Goal: Information Seeking & Learning: Learn about a topic

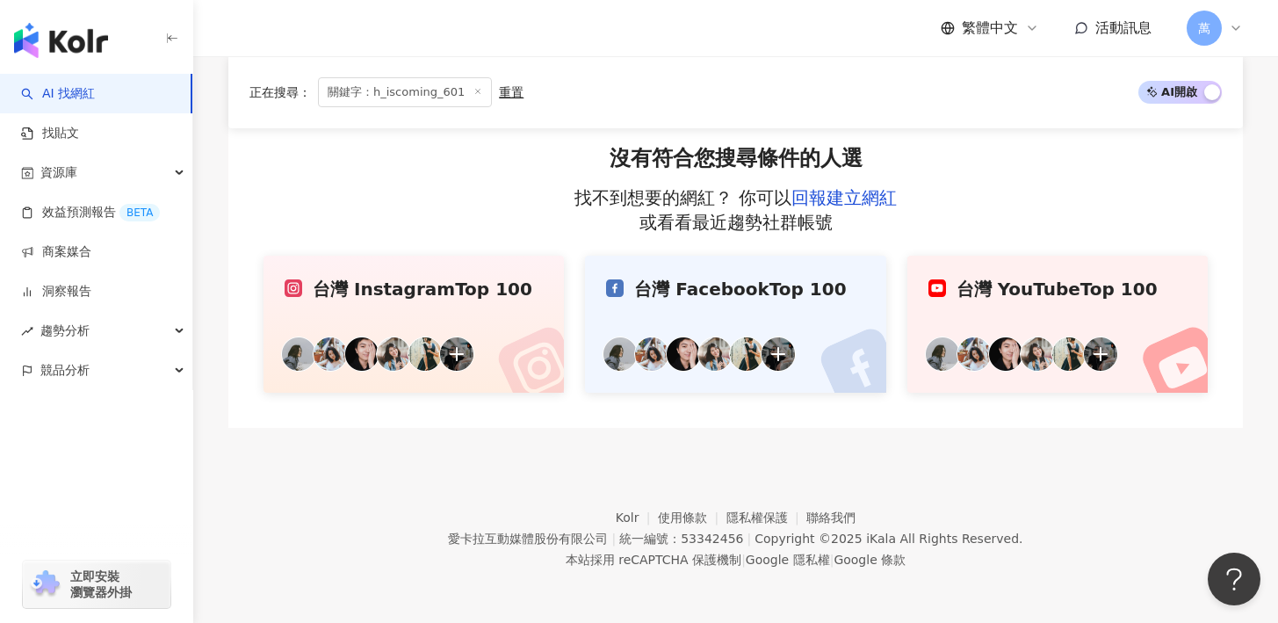
click at [384, 305] on link "台灣 Instagram Top 100" at bounding box center [413, 324] width 300 height 137
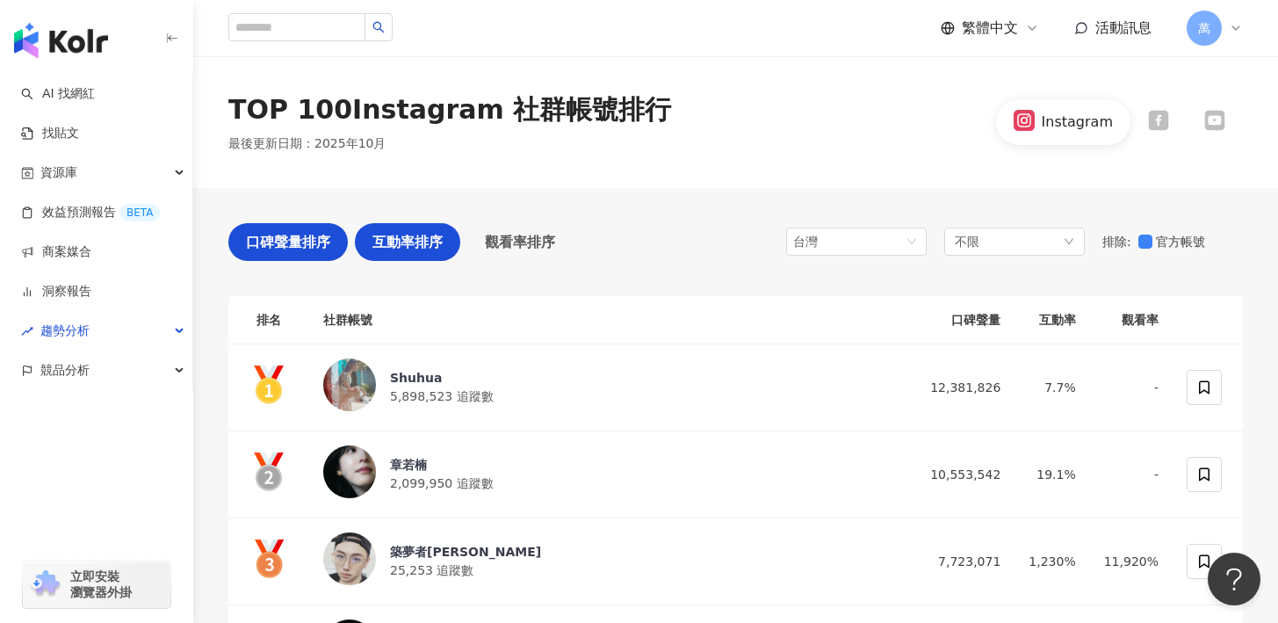
click at [413, 226] on div "互動率排序" at bounding box center [407, 242] width 105 height 38
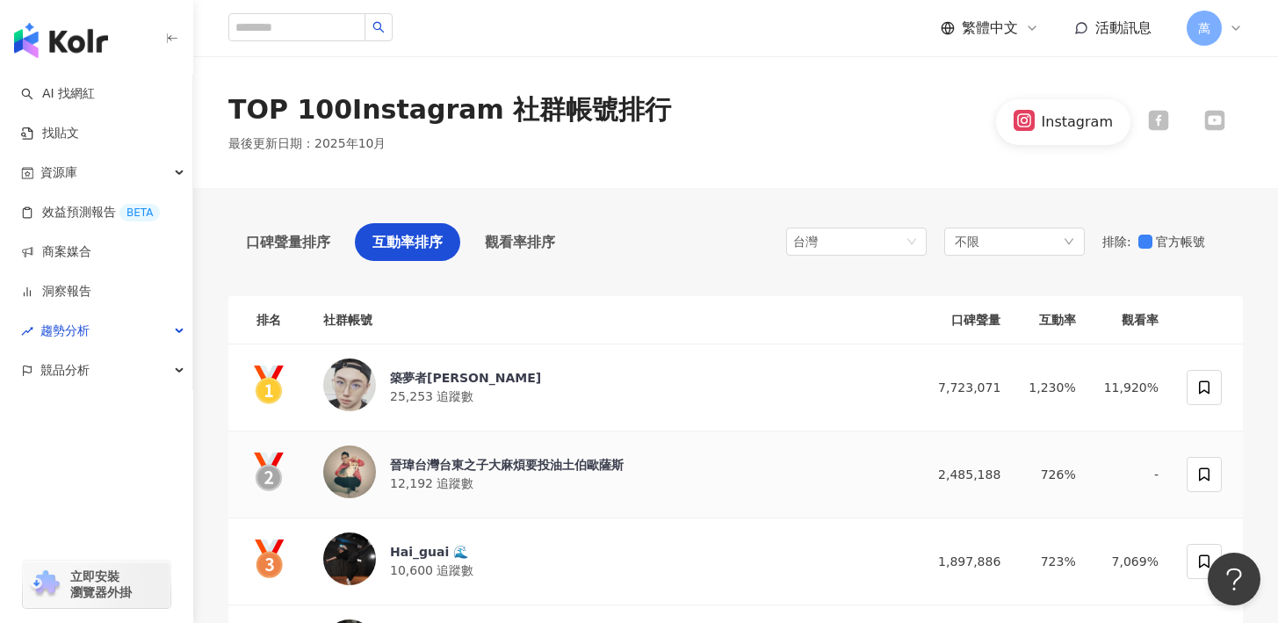
click at [470, 456] on div "晉瑋台灣台東之子大麻煩要投油土伯歐薩斯" at bounding box center [507, 465] width 234 height 18
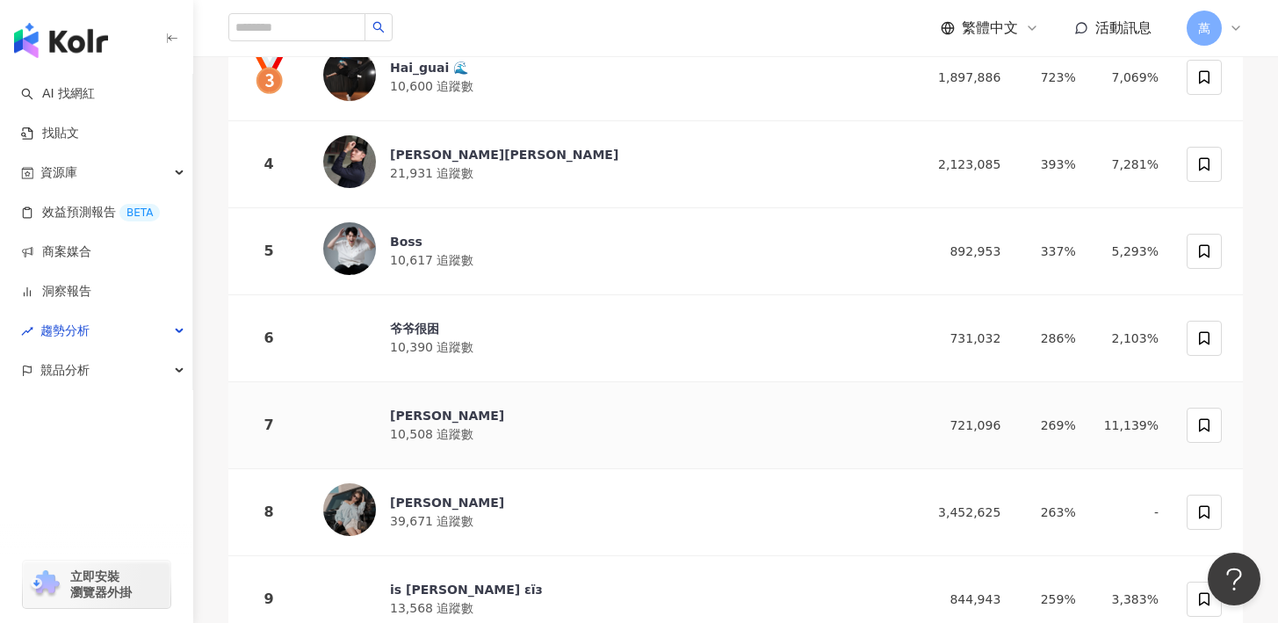
scroll to position [495, 0]
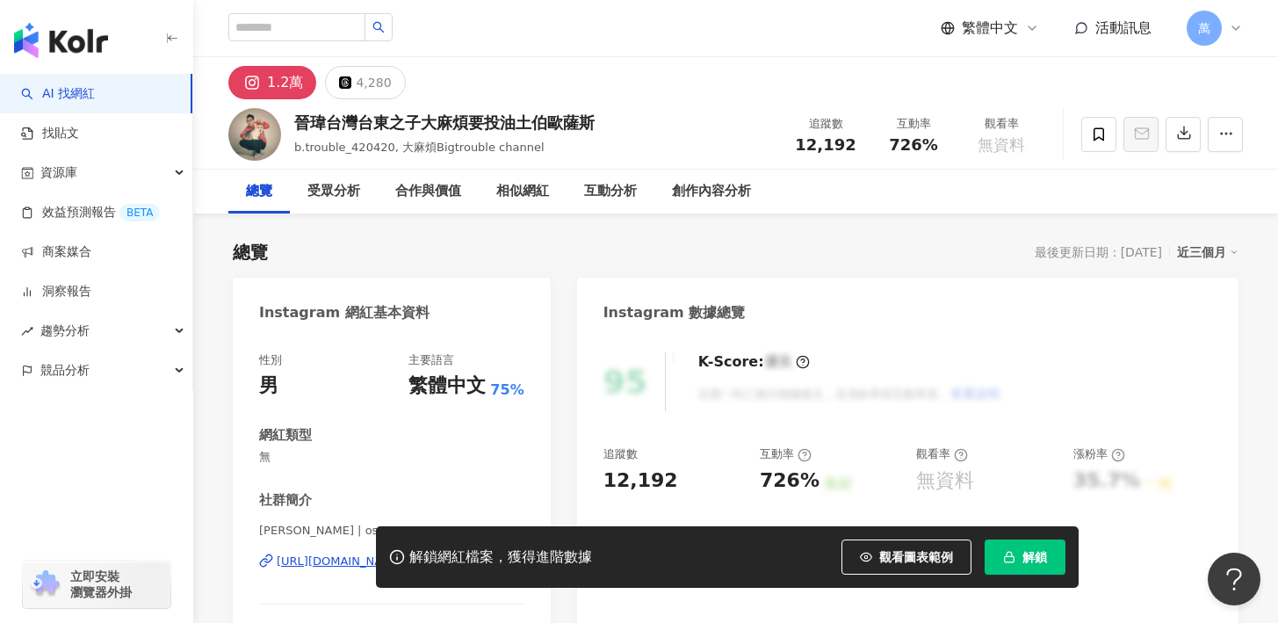
scroll to position [50, 0]
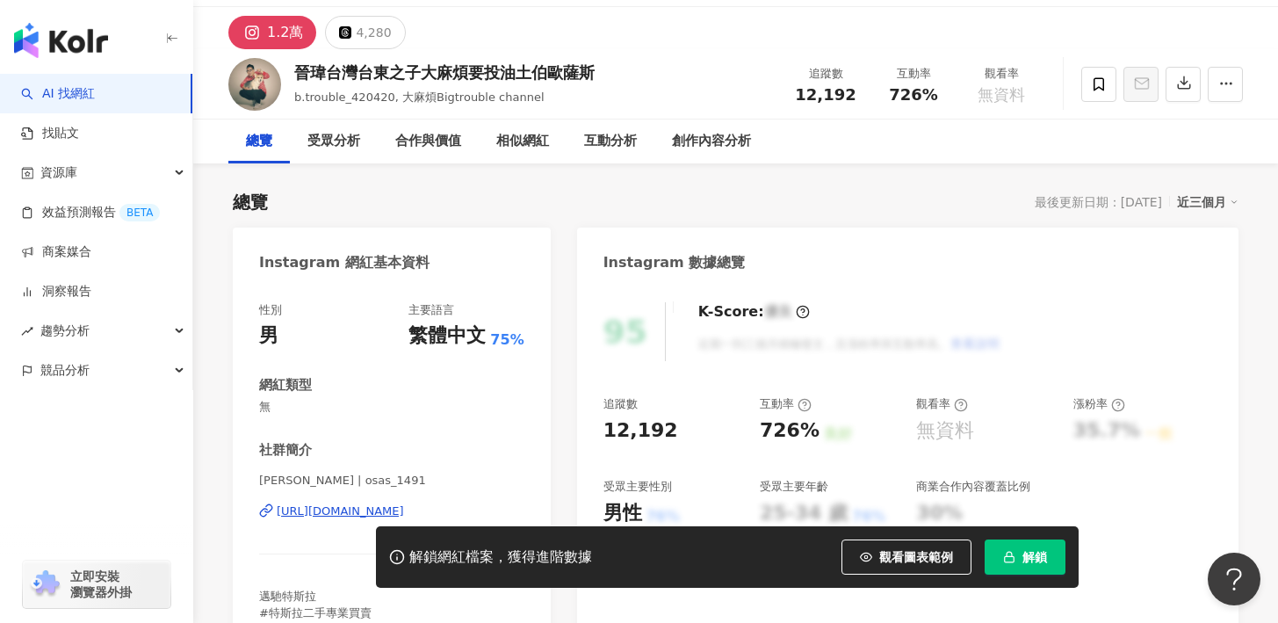
click at [296, 508] on div "[URL][DOMAIN_NAME]" at bounding box center [340, 511] width 127 height 16
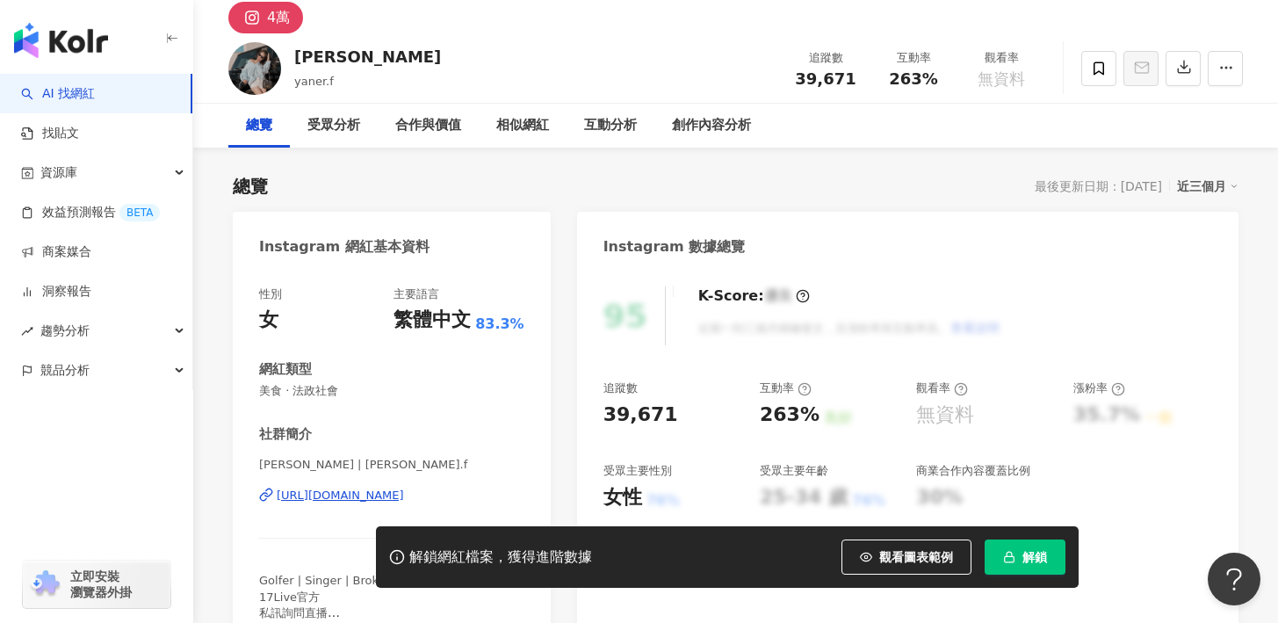
click at [350, 491] on div "[URL][DOMAIN_NAME]" at bounding box center [340, 495] width 127 height 16
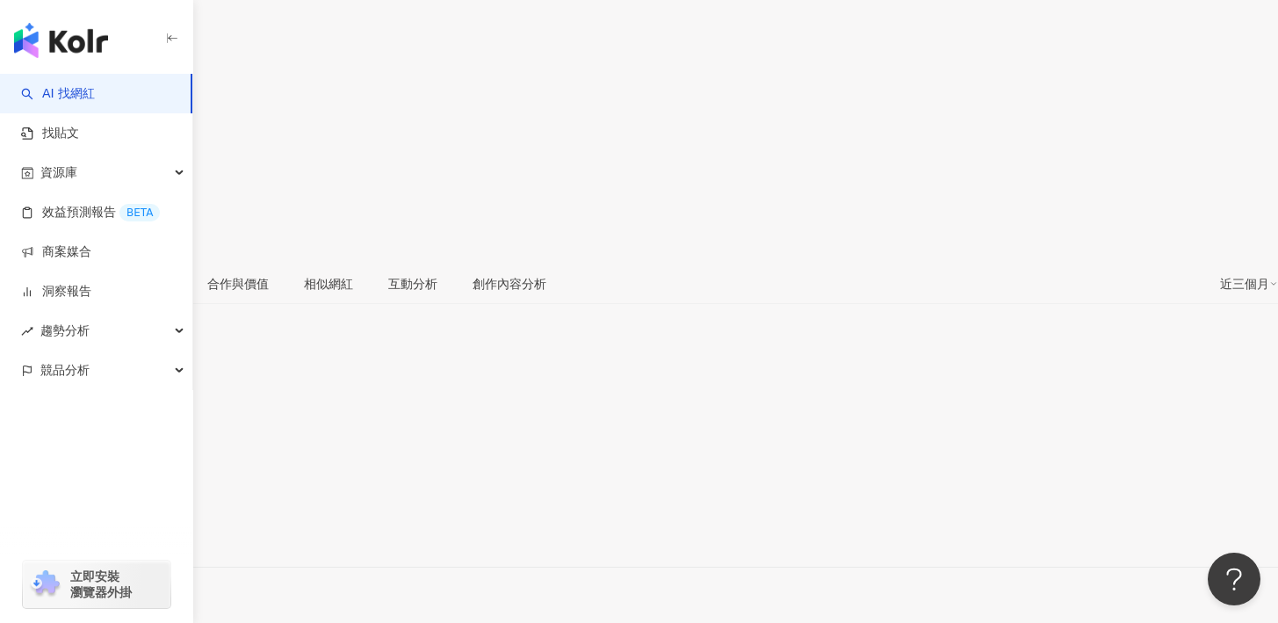
scroll to position [234, 0]
click at [155, 519] on div "https://www.instagram.com/isang3la/" at bounding box center [86, 526] width 137 height 14
